Goal: Check status: Check status

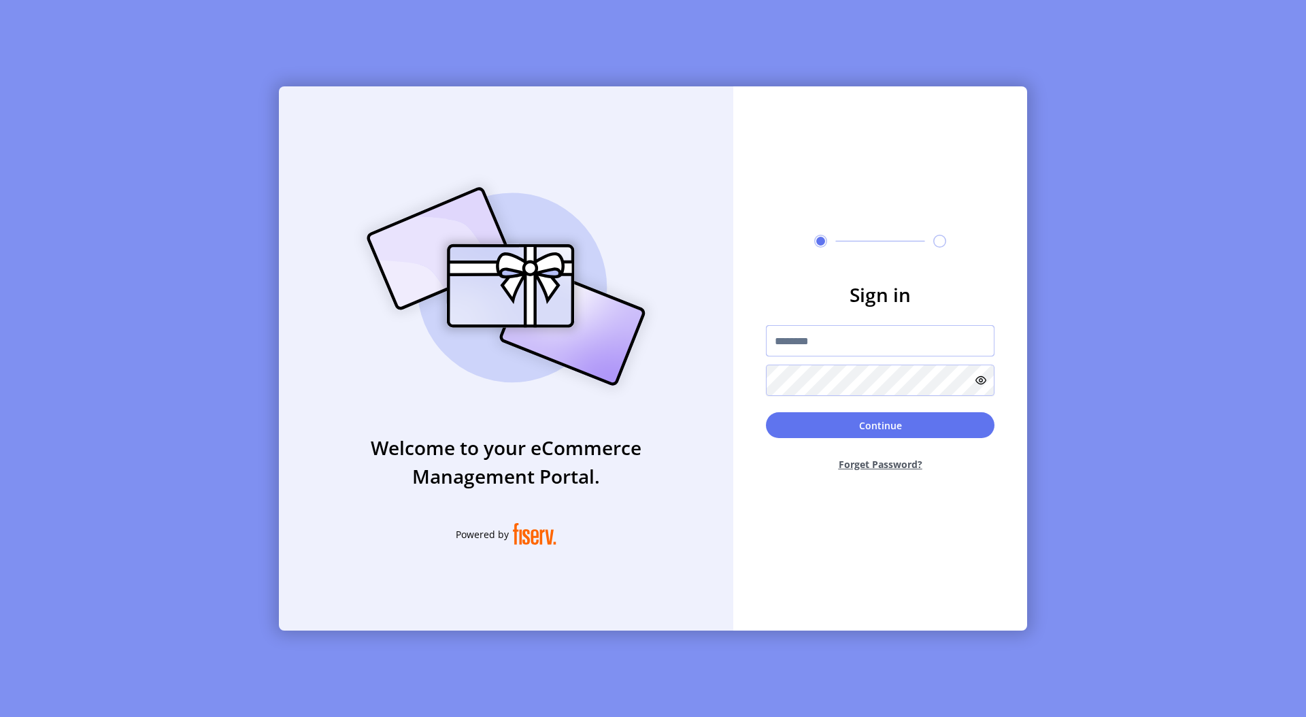
type input "**********"
click at [934, 432] on button "Continue" at bounding box center [880, 426] width 228 height 26
click at [934, 432] on p-button "Continue" at bounding box center [880, 426] width 228 height 26
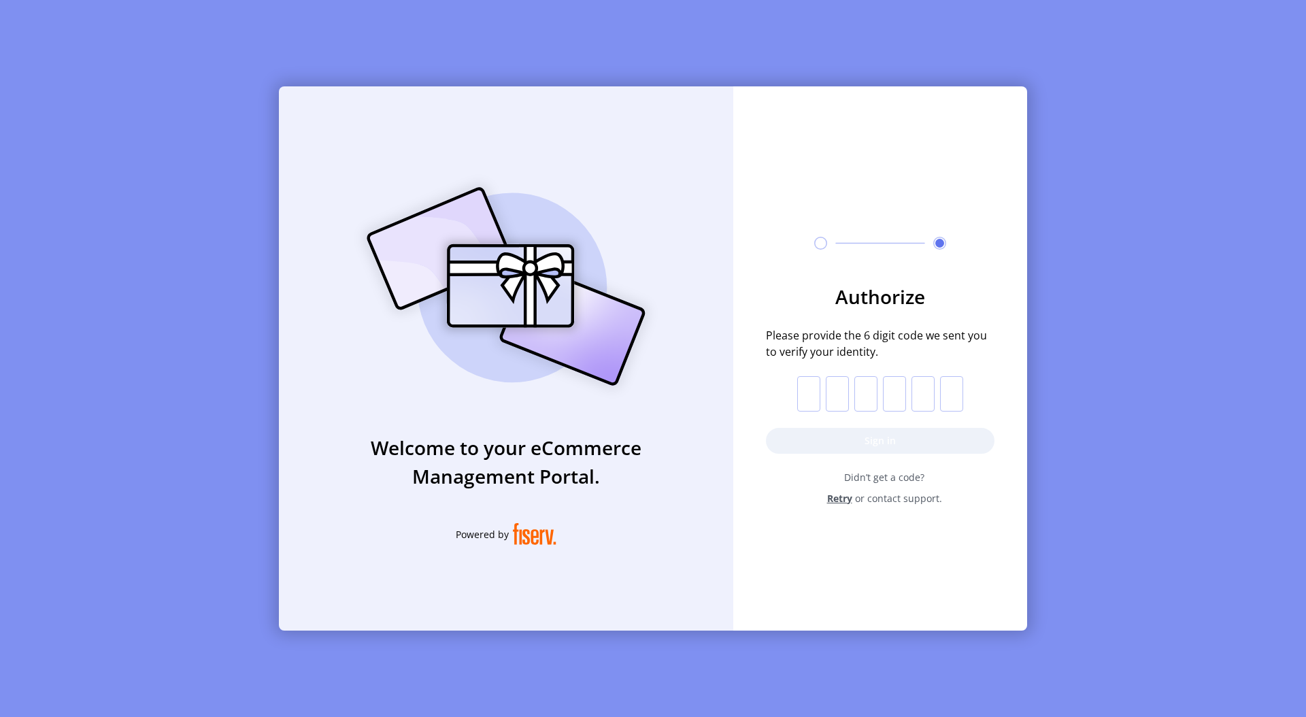
click at [808, 388] on input "text" at bounding box center [808, 393] width 23 height 35
paste input "*"
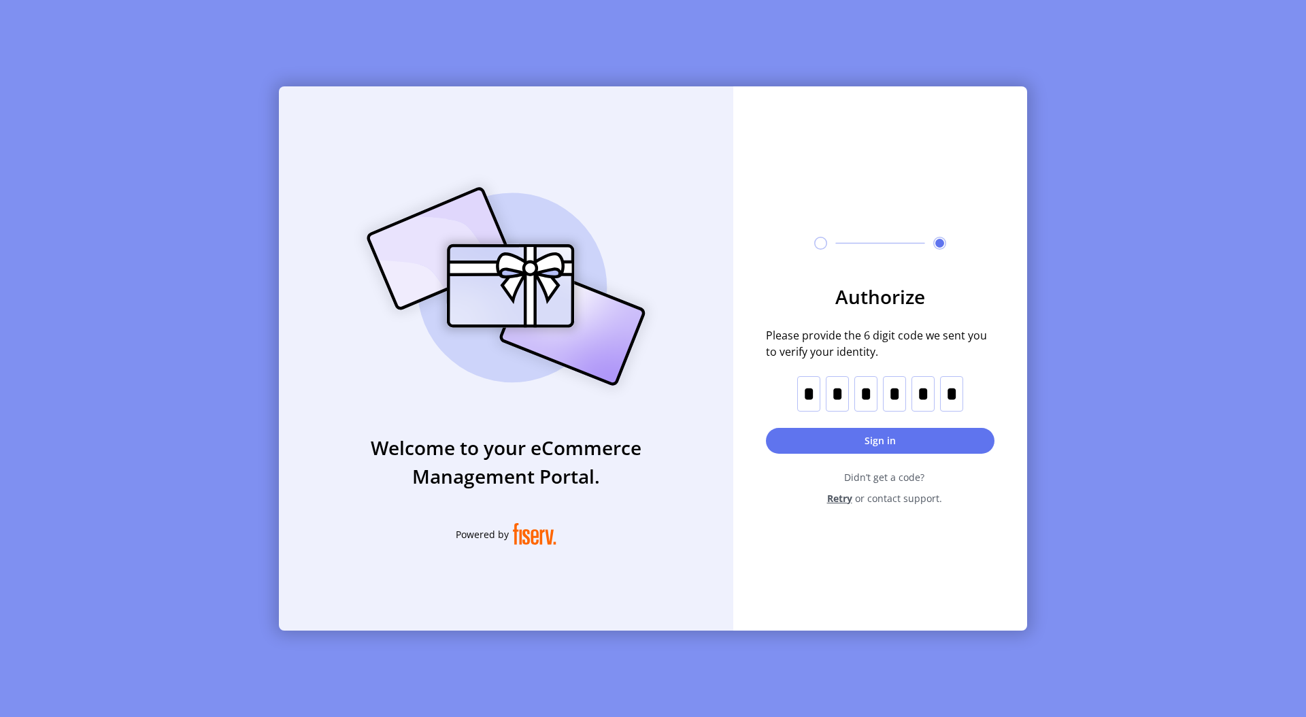
type input "*"
click at [854, 439] on button "Sign in" at bounding box center [880, 441] width 228 height 26
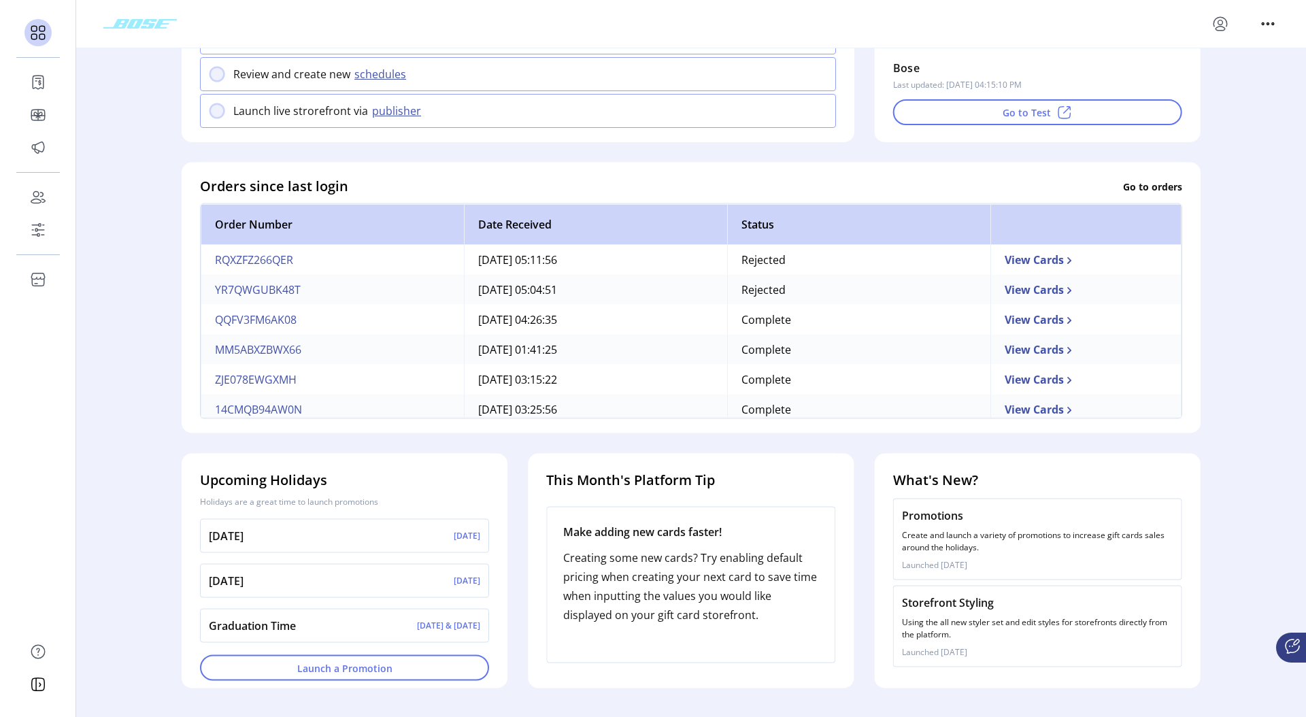
scroll to position [280, 0]
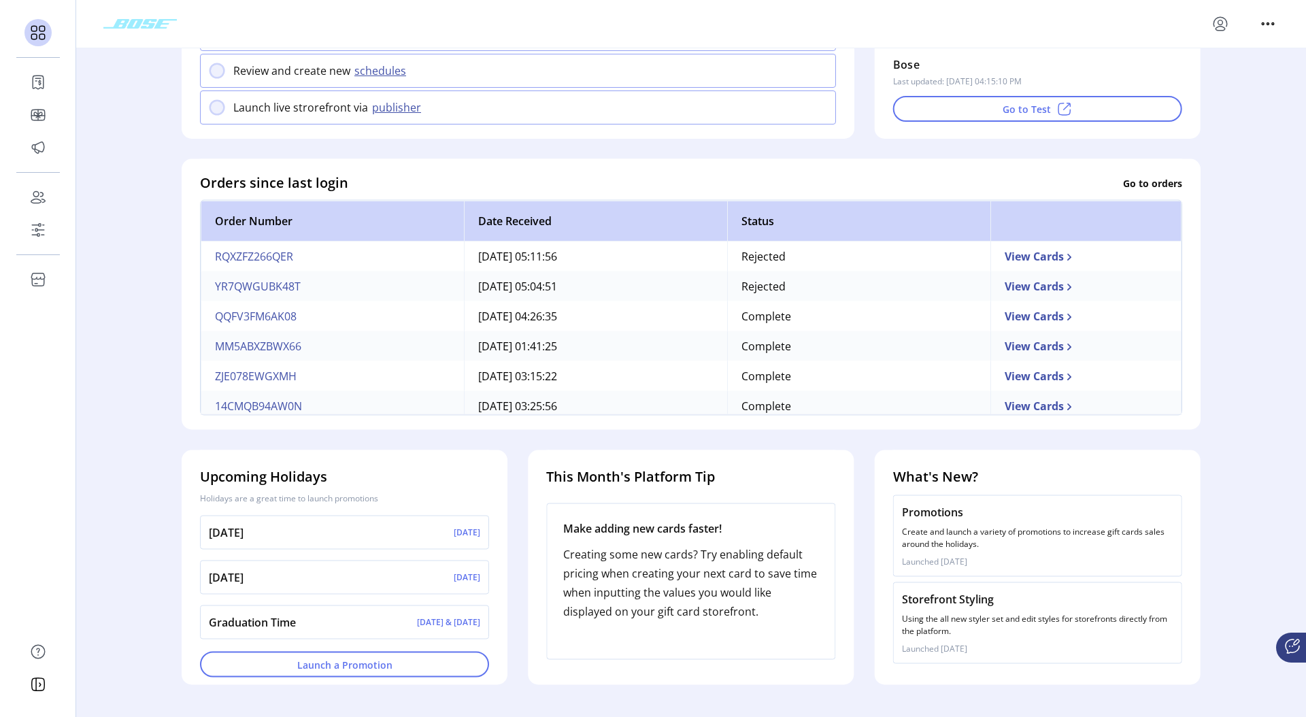
click at [1144, 182] on p "Go to orders" at bounding box center [1152, 182] width 59 height 14
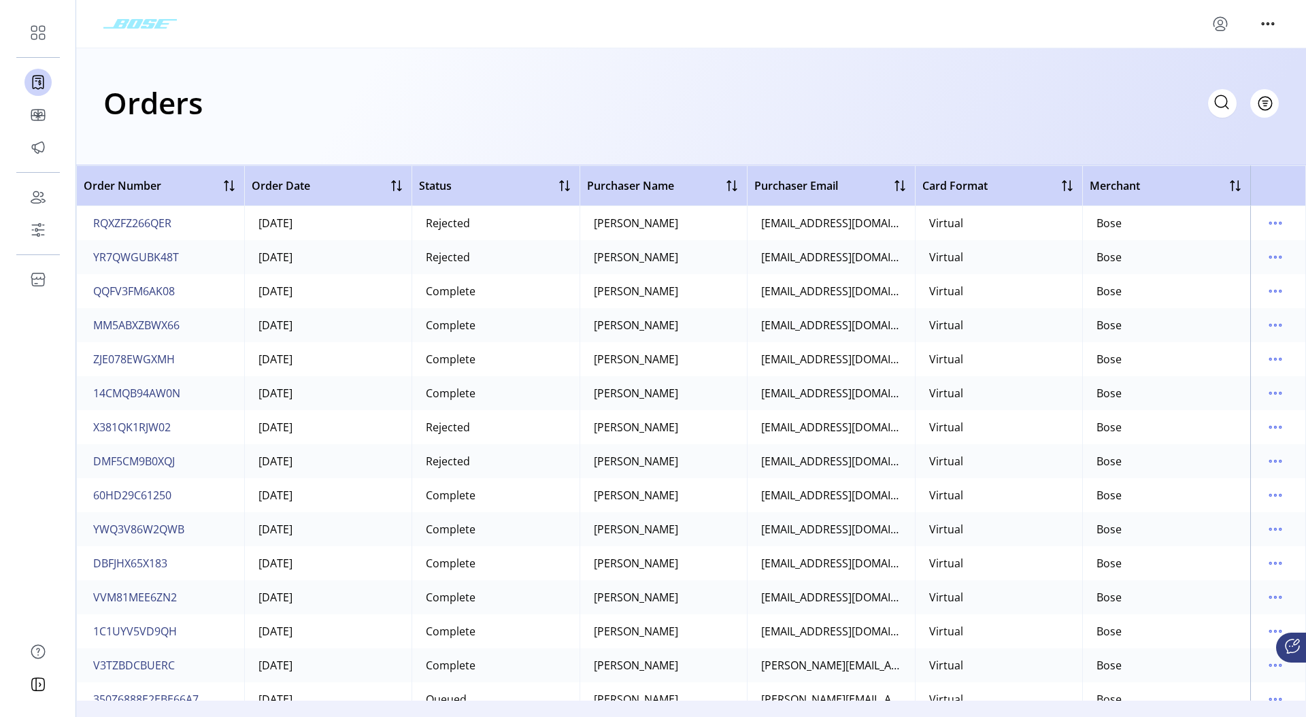
click at [1221, 106] on icon at bounding box center [1221, 102] width 22 height 22
click at [1031, 99] on input "text" at bounding box center [1100, 103] width 272 height 29
paste input "**********"
type input "**********"
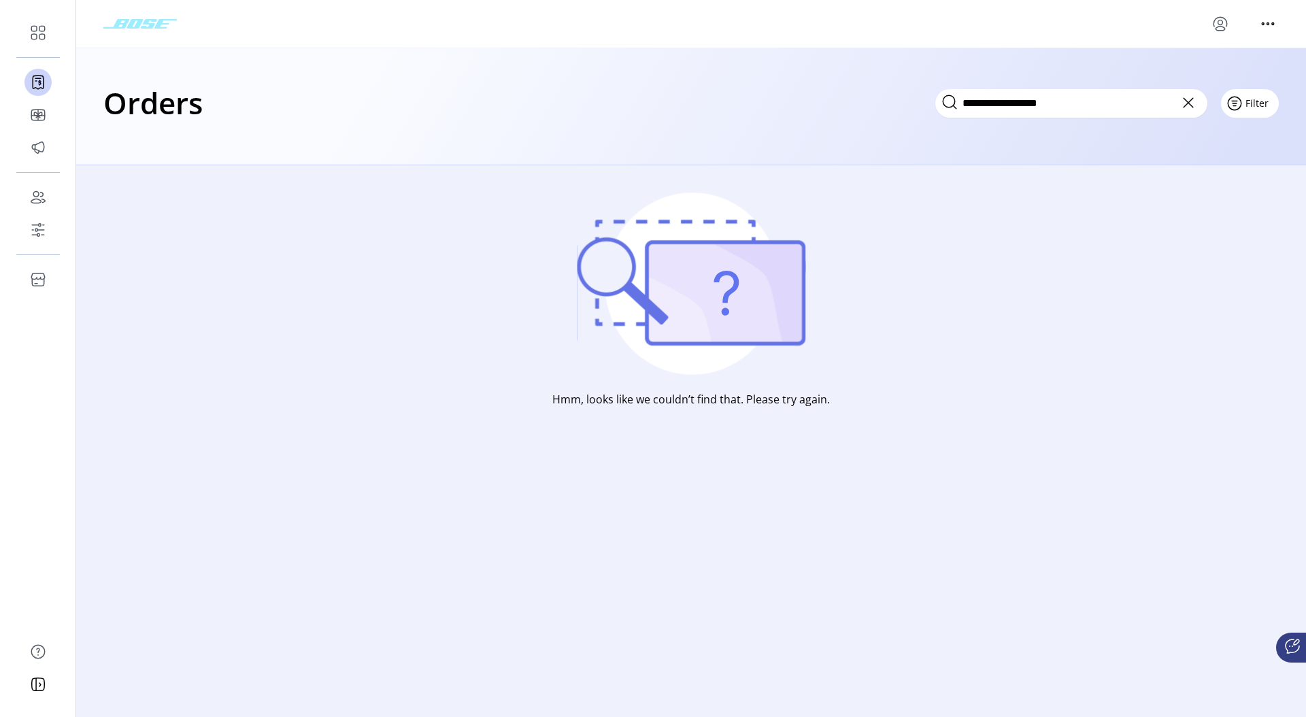
click at [1267, 111] on button "Filter" at bounding box center [1250, 103] width 58 height 29
click at [1077, 311] on div "Hmm, looks like we couldn’t find that. Please try again." at bounding box center [690, 327] width 1229 height 324
click at [1218, 101] on icon at bounding box center [1217, 103] width 10 height 10
